Goal: Information Seeking & Learning: Understand process/instructions

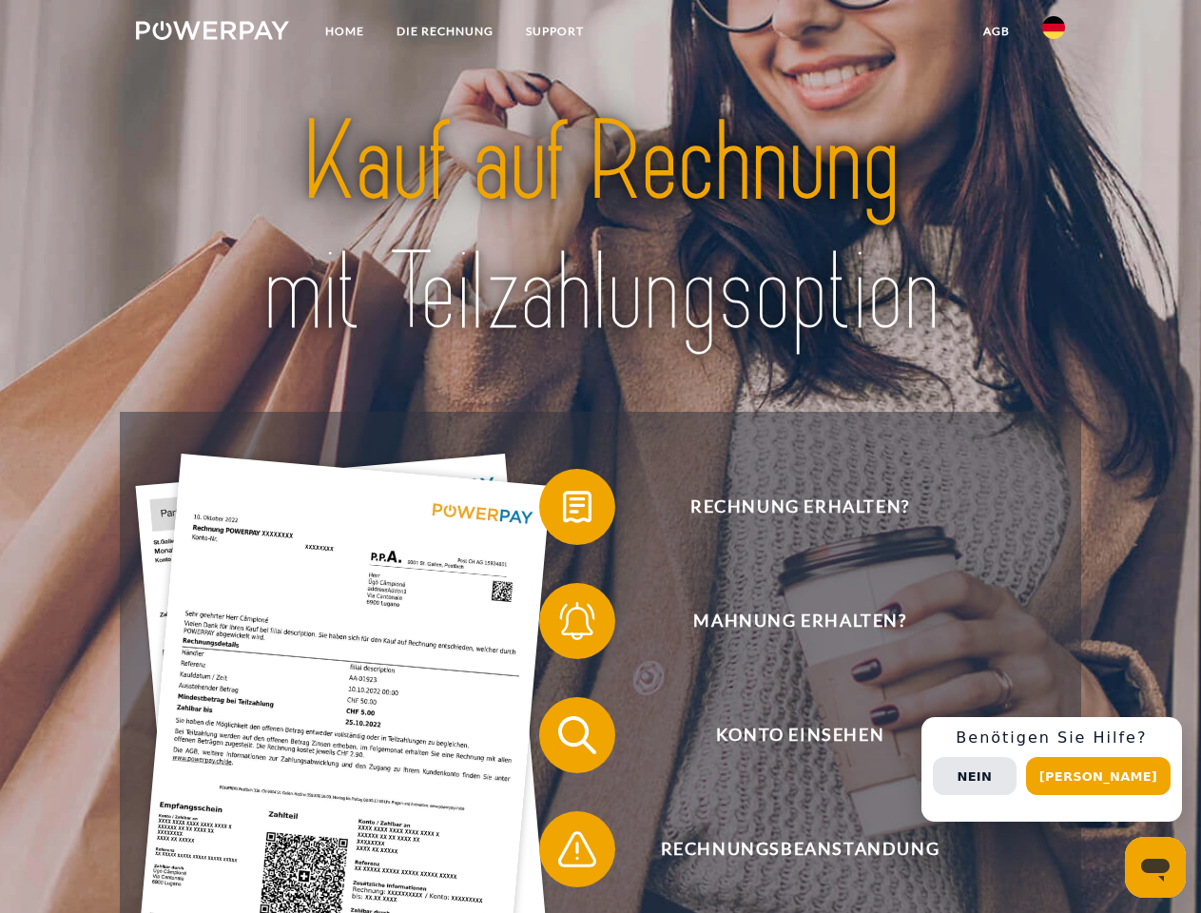
click at [212, 33] on img at bounding box center [212, 30] width 153 height 19
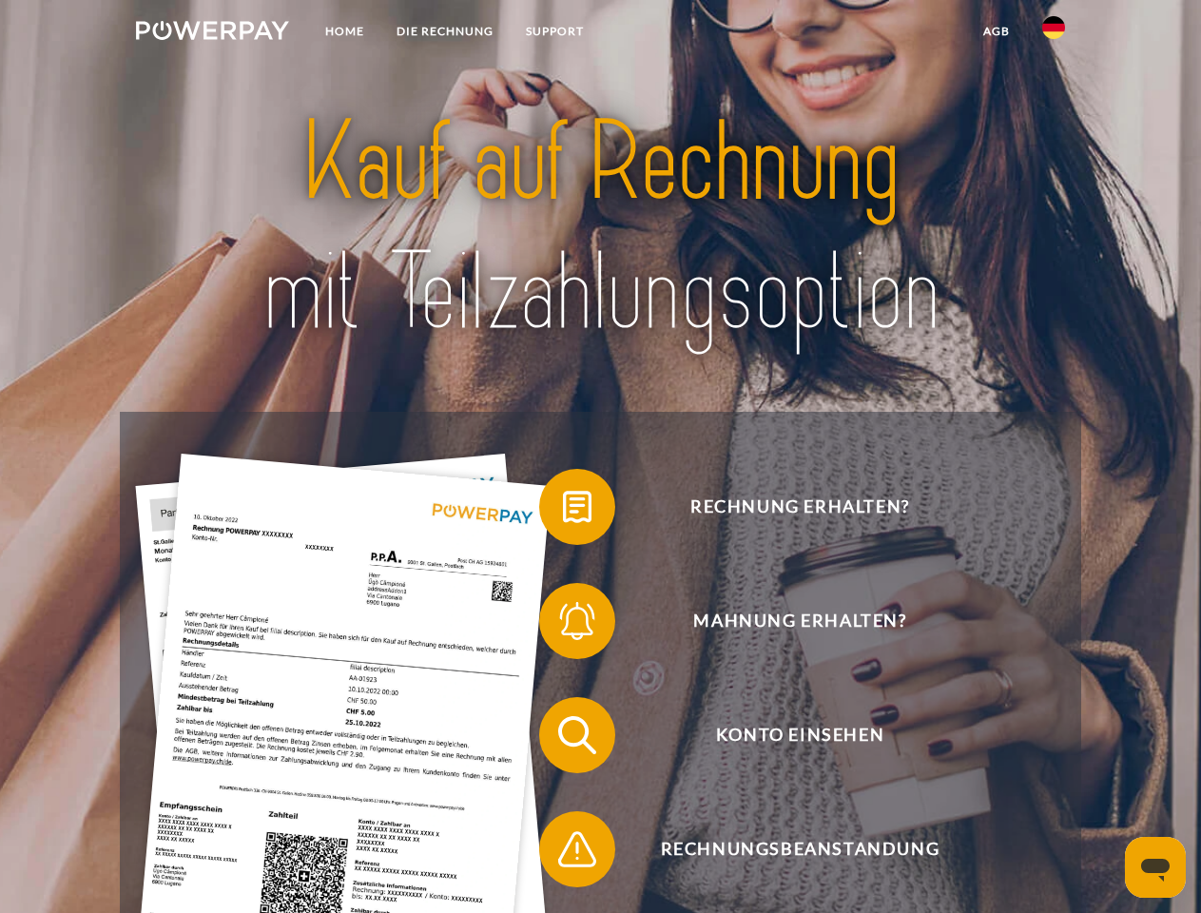
click at [1054, 33] on img at bounding box center [1053, 27] width 23 height 23
click at [996, 31] on link "agb" at bounding box center [996, 31] width 59 height 34
click at [563, 511] on span at bounding box center [548, 506] width 95 height 95
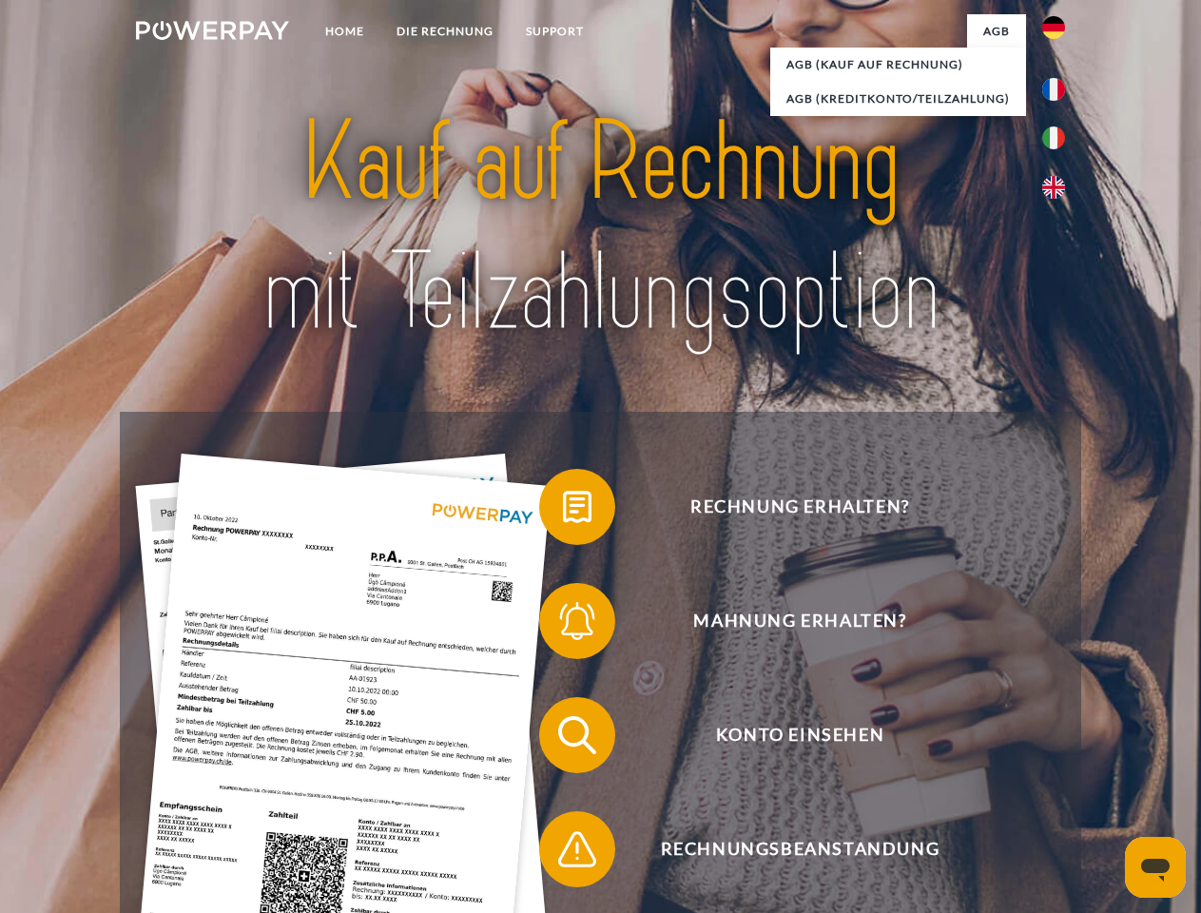
click at [563, 625] on span at bounding box center [548, 621] width 95 height 95
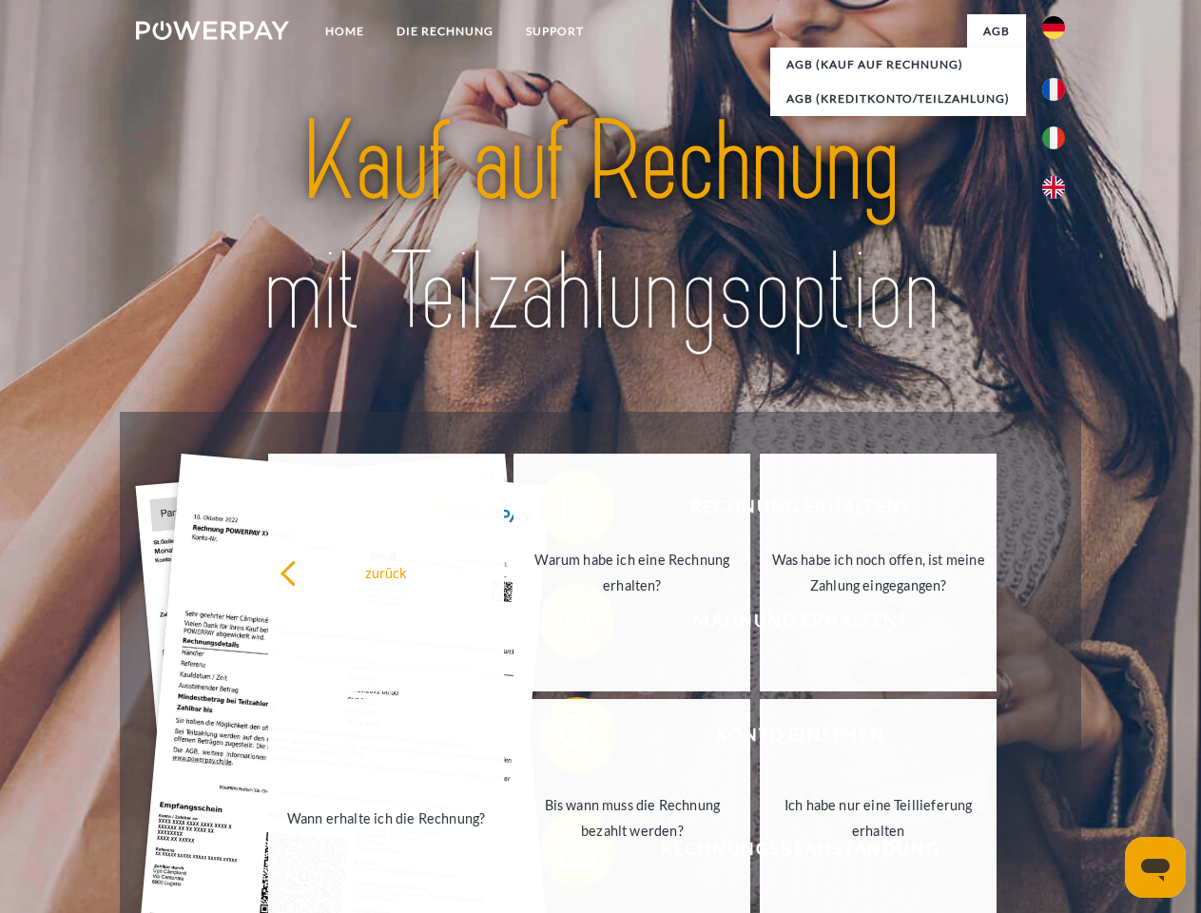
click at [563, 739] on link "Bis wann muss die Rechnung bezahlt werden?" at bounding box center [632, 818] width 237 height 238
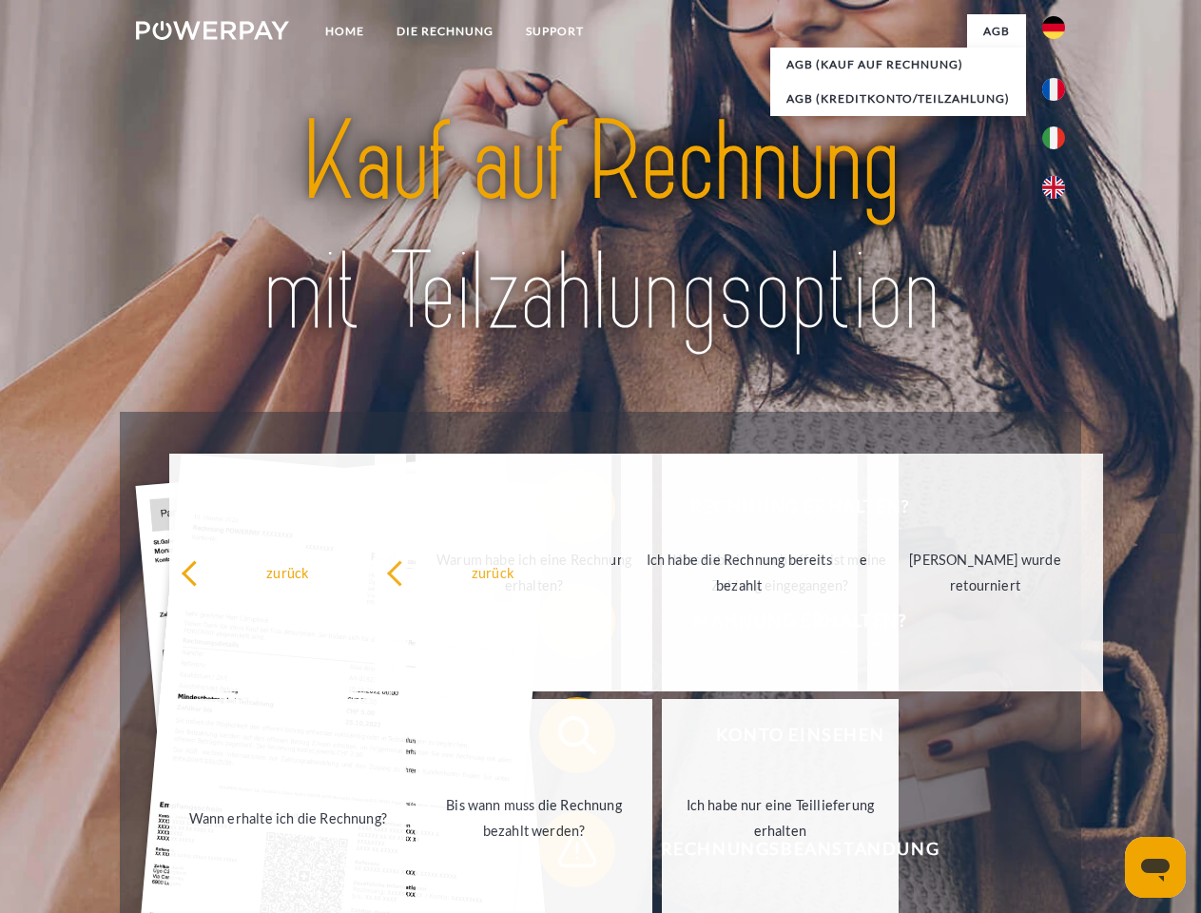
click at [563, 853] on span at bounding box center [548, 849] width 95 height 95
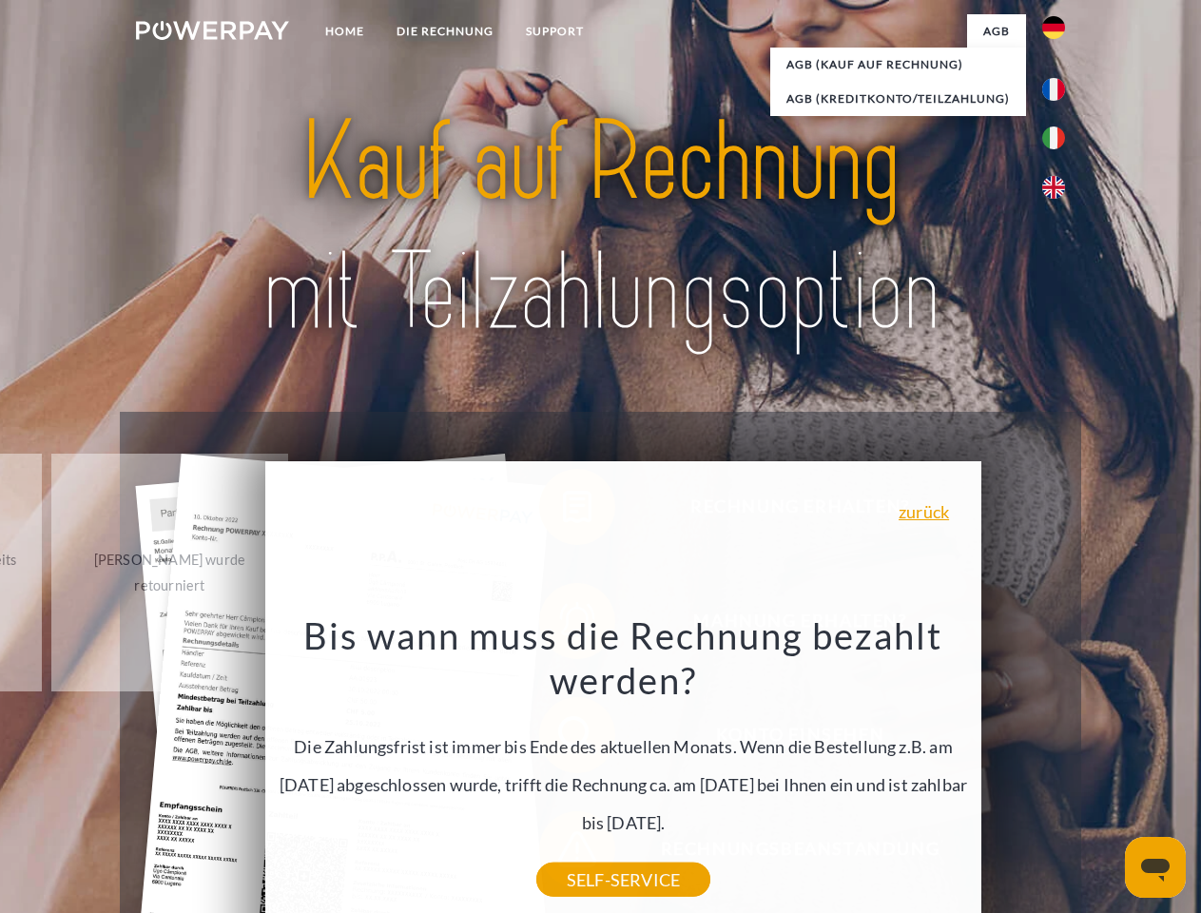
click at [1059, 769] on div "Rechnung erhalten? Mahnung erhalten? Konto einsehen" at bounding box center [600, 792] width 961 height 761
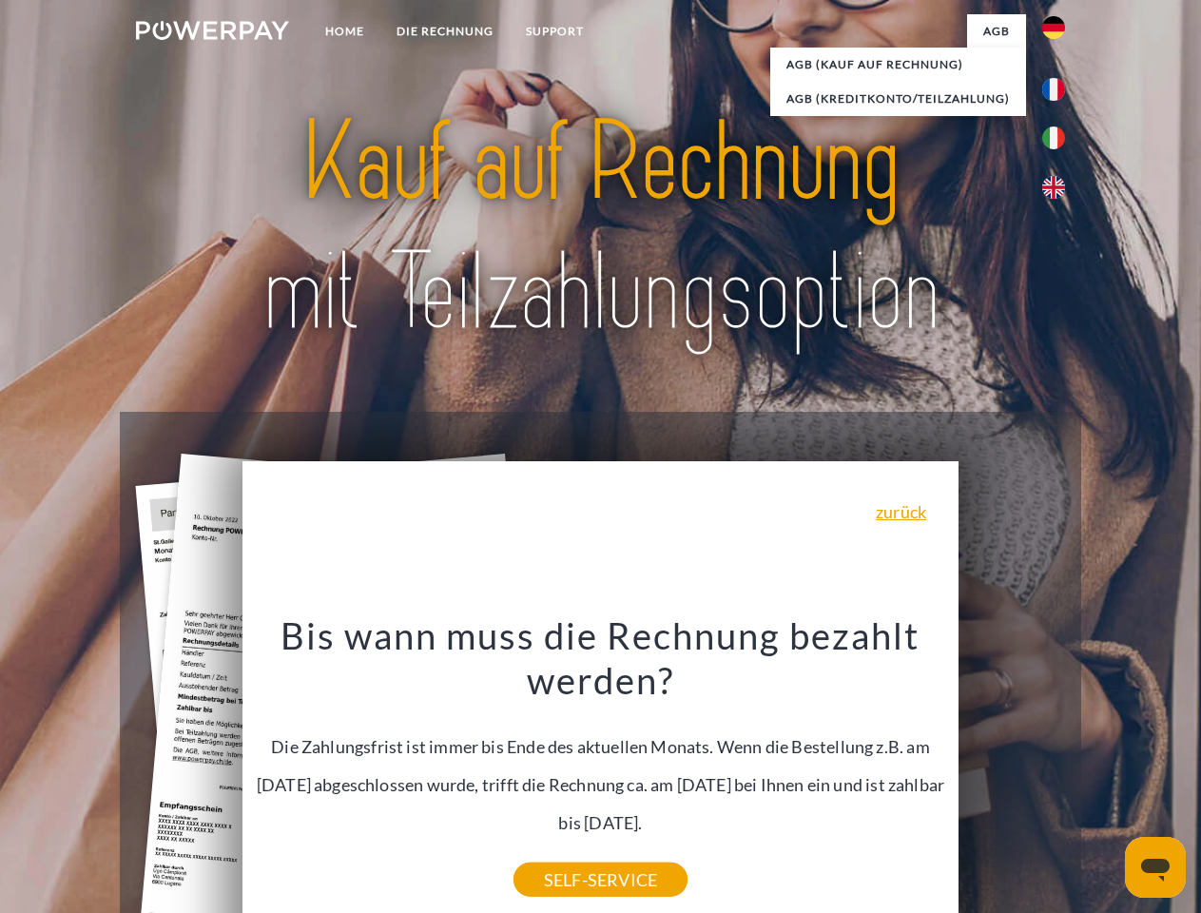
click at [1012, 773] on span "Konto einsehen" at bounding box center [800, 735] width 466 height 76
click at [1105, 776] on header "Home DIE RECHNUNG SUPPORT" at bounding box center [600, 657] width 1201 height 1314
